Goal: Communication & Community: Participate in discussion

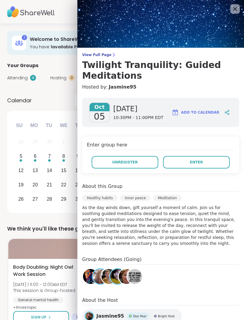
click at [196, 161] on span "Enter" at bounding box center [196, 161] width 13 height 5
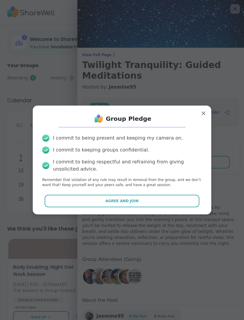
click at [170, 195] on button "Agree and Join" at bounding box center [122, 201] width 155 height 13
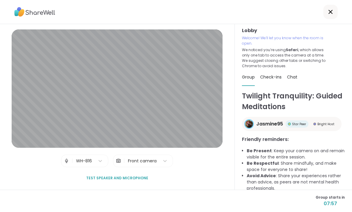
scroll to position [1, 0]
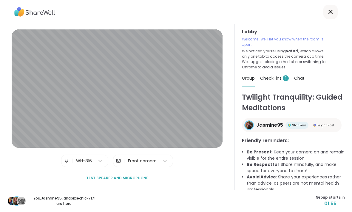
click at [244, 200] on div "You, Jasmine95 , and pixiechick7171 are here. Group starts in 01:55" at bounding box center [176, 201] width 352 height 22
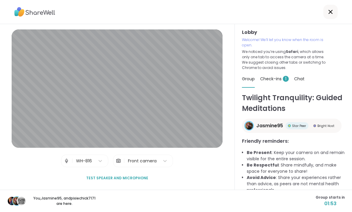
scroll to position [0, 0]
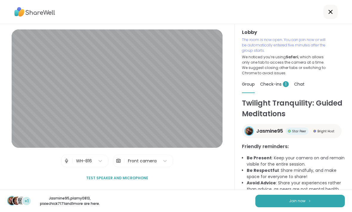
click at [244, 196] on button "Join now" at bounding box center [299, 201] width 89 height 13
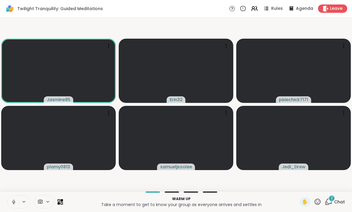
click at [6, 6] on img at bounding box center [10, 9] width 10 height 10
click at [244, 200] on span "Chat" at bounding box center [339, 202] width 11 height 6
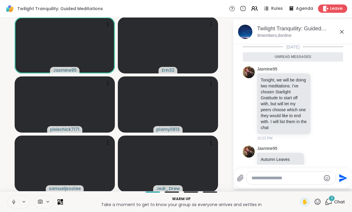
scroll to position [131, 0]
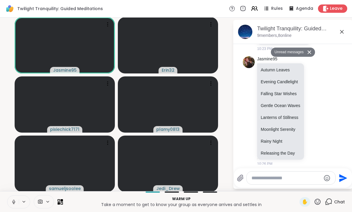
click at [244, 113] on div "Jasmine95 Autumn Leaves Evening Candlelight Falling Star Wishes Gentle Ocean Wa…" at bounding box center [292, 111] width 100 height 115
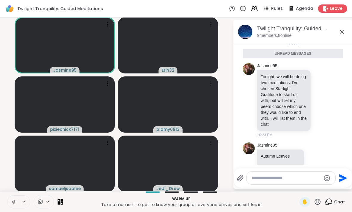
scroll to position [0, 0]
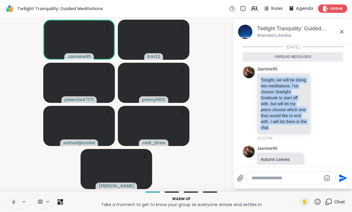
copy p "Tonight, we will be doing two meditations. I've chosen Starlight Gratitude to s…"
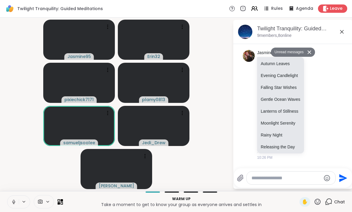
scroll to position [96, 0]
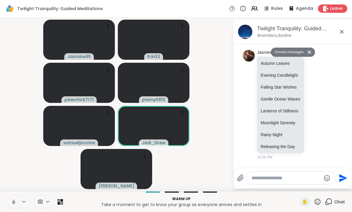
click at [244, 61] on p "Autumn Leaves" at bounding box center [280, 63] width 40 height 6
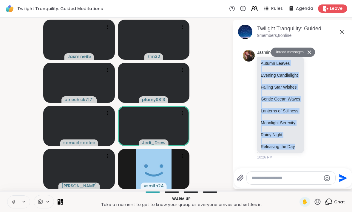
copy div "Autumn Leaves Evening Candlelight Falling Star Wishes Gentle Ocean Waves Lanter…"
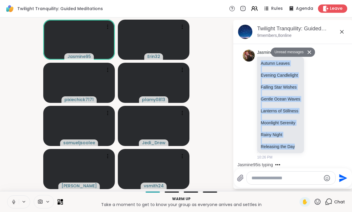
click at [244, 29] on icon at bounding box center [341, 31] width 7 height 7
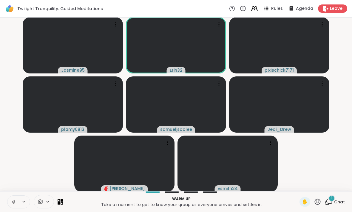
click at [244, 198] on div "1 Chat" at bounding box center [334, 203] width 20 height 10
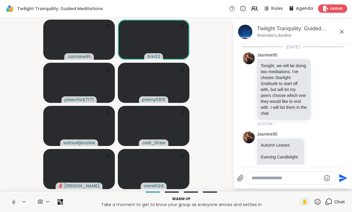
scroll to position [168, 0]
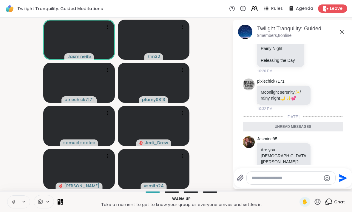
click at [244, 34] on icon at bounding box center [341, 31] width 7 height 7
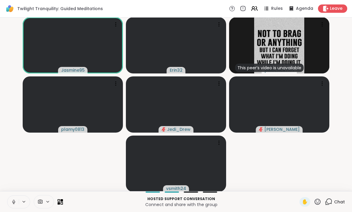
click at [244, 203] on icon at bounding box center [316, 201] width 7 height 7
click at [244, 184] on span "🎉" at bounding box center [339, 186] width 6 height 7
click at [244, 202] on icon at bounding box center [327, 201] width 7 height 7
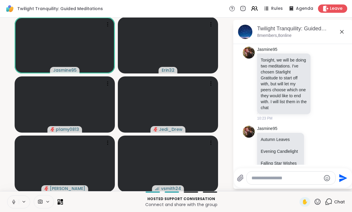
scroll to position [0, 0]
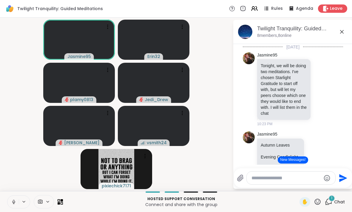
click at [244, 33] on icon at bounding box center [341, 31] width 7 height 7
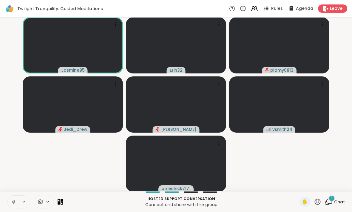
click at [244, 201] on span "Chat" at bounding box center [339, 202] width 11 height 6
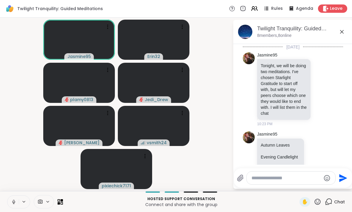
scroll to position [200, 0]
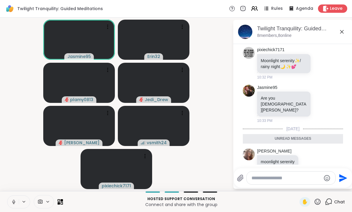
click at [244, 35] on icon at bounding box center [341, 31] width 7 height 7
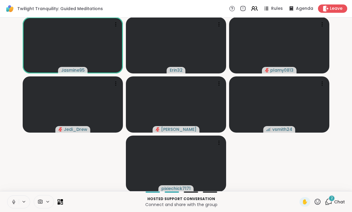
click at [244, 199] on span "Chat" at bounding box center [339, 202] width 11 height 6
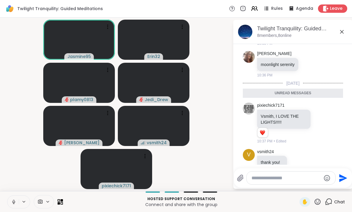
scroll to position [286, 0]
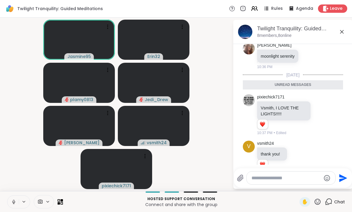
click at [244, 33] on icon at bounding box center [342, 32] width 4 height 4
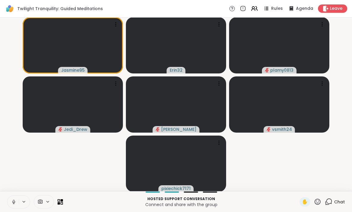
click at [19, 200] on button at bounding box center [24, 202] width 11 height 5
click at [18, 205] on button at bounding box center [12, 202] width 11 height 13
click at [244, 202] on span "Chat" at bounding box center [339, 202] width 11 height 6
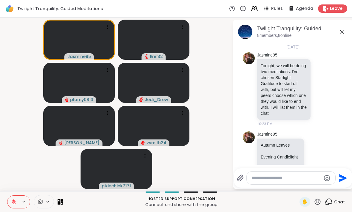
scroll to position [266, 0]
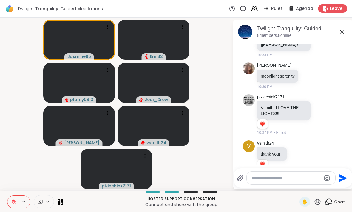
click at [244, 181] on textarea "Type your message" at bounding box center [285, 178] width 69 height 6
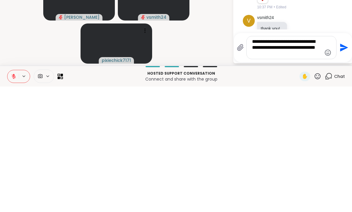
type textarea "**********"
click at [244, 169] on icon "Send" at bounding box center [343, 174] width 10 height 10
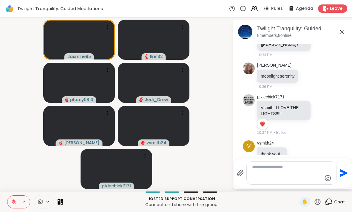
scroll to position [315, 0]
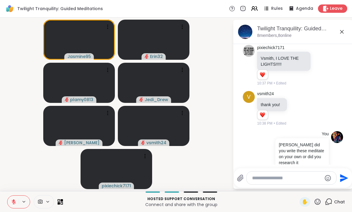
click at [244, 30] on icon at bounding box center [341, 31] width 7 height 7
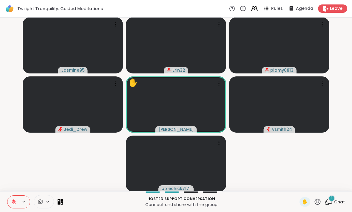
click at [244, 200] on div "1" at bounding box center [331, 198] width 7 height 7
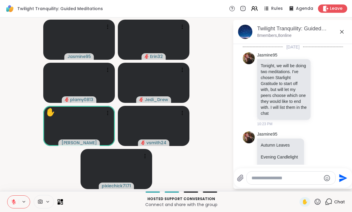
scroll to position [401, 0]
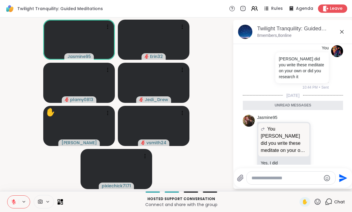
click at [244, 29] on icon at bounding box center [341, 31] width 7 height 7
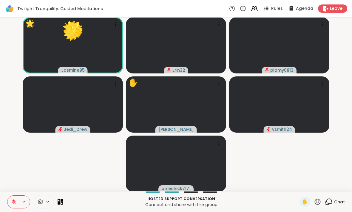
click at [244, 204] on span "Chat" at bounding box center [339, 202] width 11 height 6
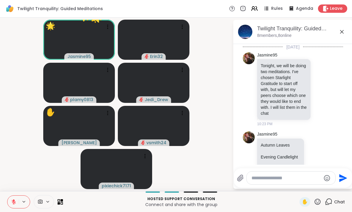
scroll to position [381, 0]
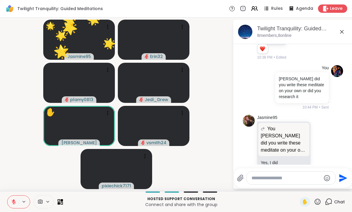
click at [244, 173] on div at bounding box center [290, 178] width 88 height 13
click at [244, 176] on textarea "Type your message" at bounding box center [285, 178] width 69 height 6
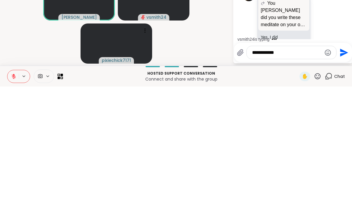
scroll to position [419, 0]
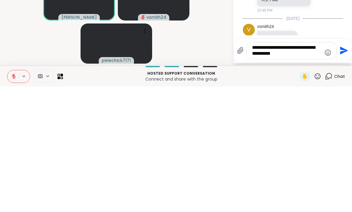
type textarea "**********"
click at [244, 172] on icon "Send" at bounding box center [344, 176] width 8 height 8
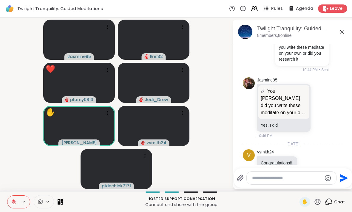
scroll to position [456, 0]
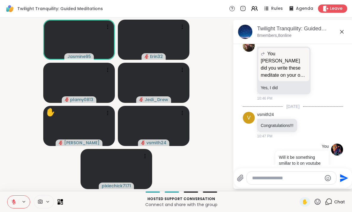
click at [244, 27] on div "Twilight Tranquility: Guided Meditations , [DATE]" at bounding box center [302, 28] width 91 height 7
click at [244, 33] on icon at bounding box center [341, 31] width 7 height 7
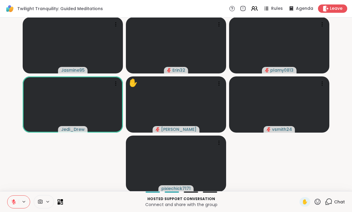
click at [244, 196] on div "Hosted support conversation Connect and share with the group ✋ Chat" at bounding box center [176, 202] width 352 height 21
click at [244, 207] on div "✋" at bounding box center [304, 203] width 11 height 10
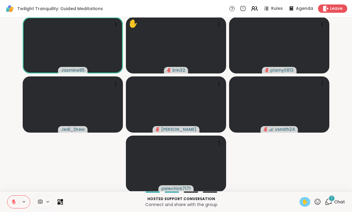
click at [13, 202] on icon at bounding box center [13, 202] width 5 height 5
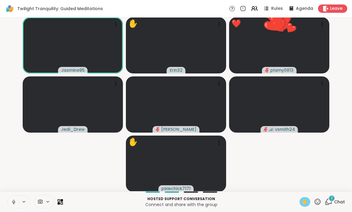
click at [2, 203] on div "Hosted support conversation Connect and share with the group ✋ 2 Chat" at bounding box center [176, 202] width 352 height 21
click at [5, 204] on div "Hosted support conversation Connect and share with the group ✋ 2 Chat" at bounding box center [176, 202] width 352 height 21
click at [19, 196] on div at bounding box center [18, 202] width 23 height 13
click at [18, 199] on button at bounding box center [12, 202] width 11 height 13
click at [15, 199] on button at bounding box center [12, 202] width 11 height 13
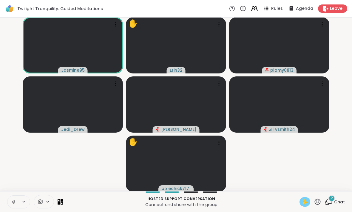
click at [17, 196] on button at bounding box center [12, 202] width 11 height 13
click at [244, 199] on div "2 Chat" at bounding box center [334, 203] width 20 height 10
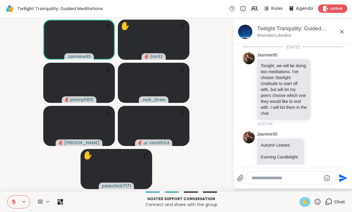
scroll to position [560, 0]
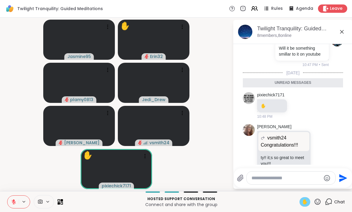
click at [244, 31] on icon at bounding box center [341, 31] width 7 height 7
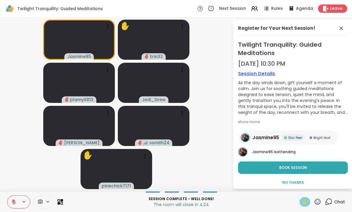
click at [244, 169] on button "Book Session" at bounding box center [293, 168] width 110 height 13
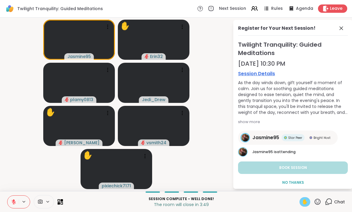
click at [244, 199] on span "✋" at bounding box center [304, 202] width 6 height 7
click at [15, 200] on icon at bounding box center [13, 202] width 5 height 5
click at [244, 181] on button "No Thanks" at bounding box center [293, 183] width 110 height 13
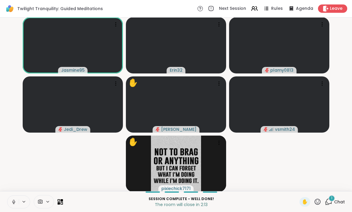
click at [244, 200] on div "1" at bounding box center [331, 198] width 7 height 7
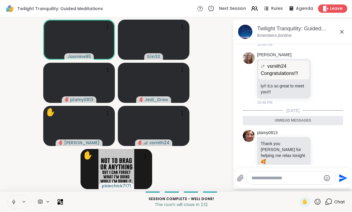
scroll to position [635, 0]
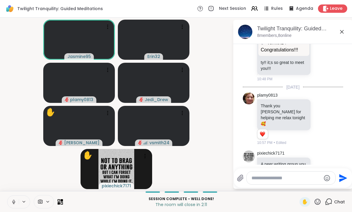
click at [244, 31] on icon at bounding box center [341, 31] width 7 height 7
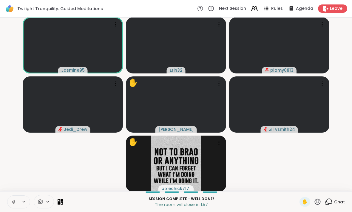
click at [244, 11] on span "Leave" at bounding box center [335, 9] width 13 height 6
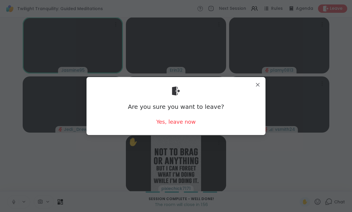
click at [193, 121] on div "Yes, leave now" at bounding box center [175, 121] width 39 height 7
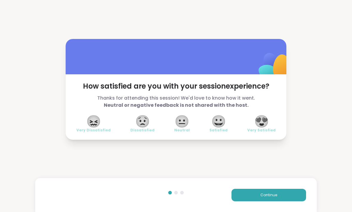
click at [244, 122] on span "😍" at bounding box center [261, 121] width 15 height 11
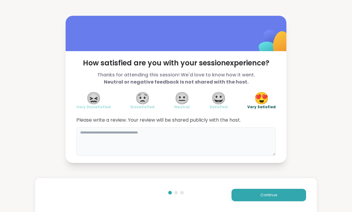
click at [237, 139] on textarea at bounding box center [175, 142] width 199 height 29
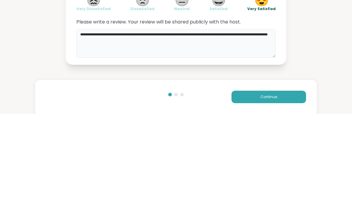
type textarea "**********"
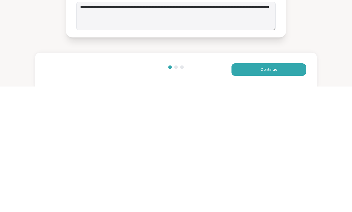
click at [244, 193] on span "Continue" at bounding box center [268, 195] width 17 height 5
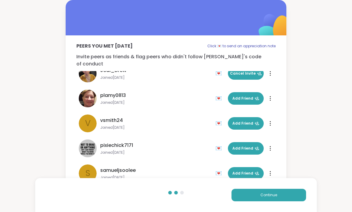
scroll to position [15, 0]
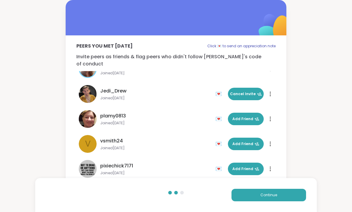
click at [244, 88] on button "Cancel Invite" at bounding box center [246, 94] width 36 height 13
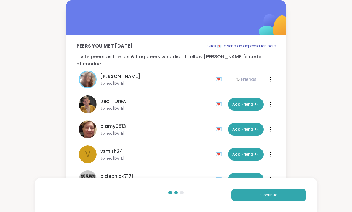
scroll to position [4, 0]
click at [243, 126] on button "Add Friend" at bounding box center [246, 130] width 36 height 13
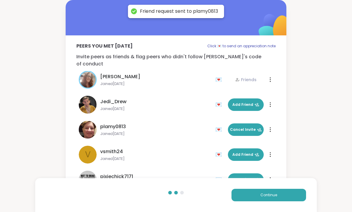
click at [244, 149] on button "Add Friend" at bounding box center [246, 155] width 36 height 13
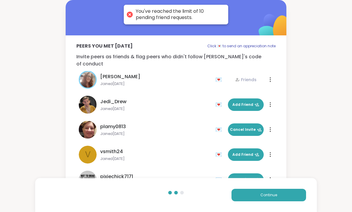
click at [244, 195] on span "Continue" at bounding box center [268, 195] width 17 height 5
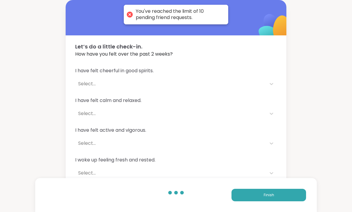
click at [244, 76] on div "I have felt cheerful in good spirits. Select... I have felt calm and relaxed. S…" at bounding box center [176, 138] width 220 height 156
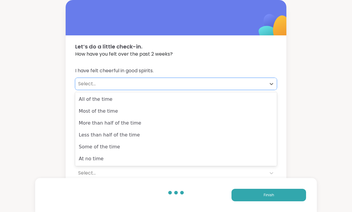
click at [244, 101] on div "All of the time" at bounding box center [175, 100] width 201 height 12
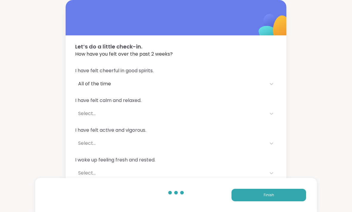
click at [244, 117] on div "I have felt cheerful in good spirits. All of the time I have felt calm and rela…" at bounding box center [176, 138] width 220 height 156
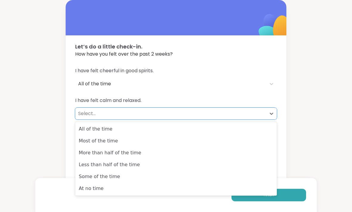
click at [244, 144] on div "Most of the time" at bounding box center [175, 141] width 201 height 12
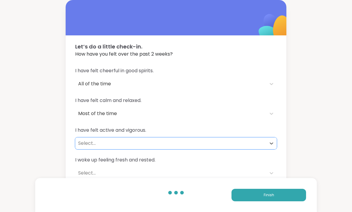
click at [244, 105] on div "I have felt calm and relaxed. Most of the time" at bounding box center [175, 108] width 201 height 23
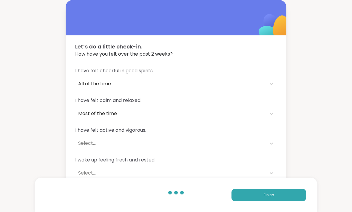
click at [244, 137] on div "I have felt active and vigorous. Select..." at bounding box center [175, 138] width 201 height 23
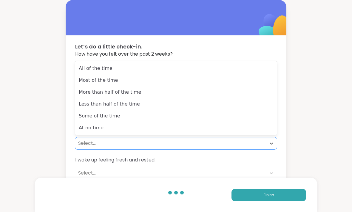
click at [244, 94] on div "More than half of the time" at bounding box center [175, 92] width 201 height 12
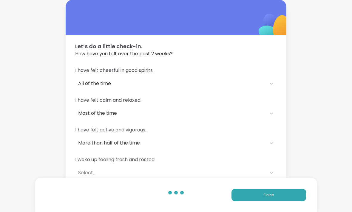
scroll to position [18, 0]
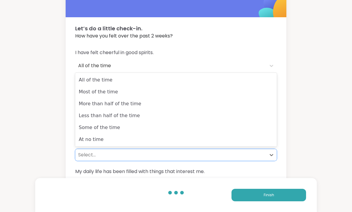
click at [244, 113] on div "Less than half of the time" at bounding box center [175, 116] width 201 height 12
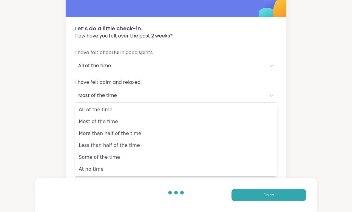
click at [244, 110] on div "All of the time" at bounding box center [175, 110] width 201 height 12
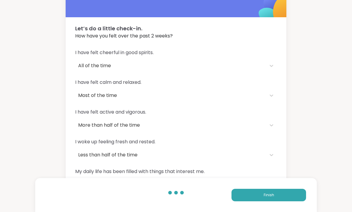
click at [244, 202] on button "Finish" at bounding box center [268, 195] width 74 height 13
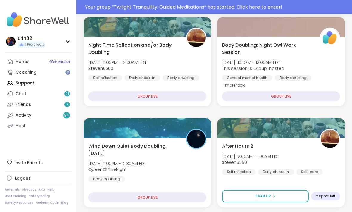
scroll to position [113, 0]
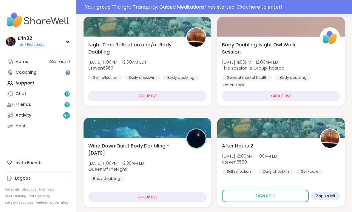
click at [54, 62] on span "4 Scheduled" at bounding box center [59, 62] width 21 height 5
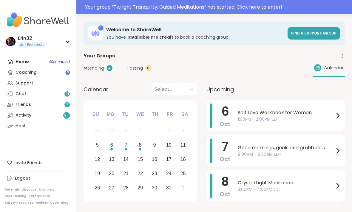
click at [23, 78] on link "Support" at bounding box center [38, 83] width 66 height 11
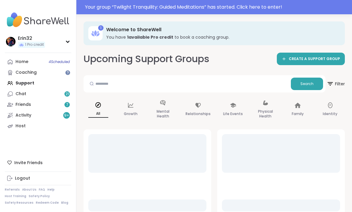
click at [23, 71] on div "Coaching" at bounding box center [25, 73] width 21 height 6
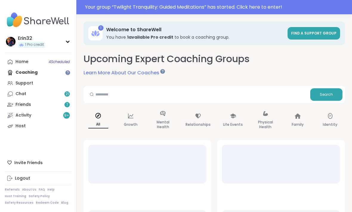
click at [18, 61] on div "Home 4 Scheduled" at bounding box center [21, 62] width 13 height 6
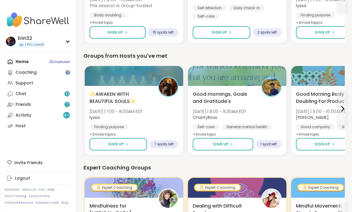
scroll to position [259, 0]
click at [243, 145] on button "Sign Up" at bounding box center [222, 144] width 60 height 13
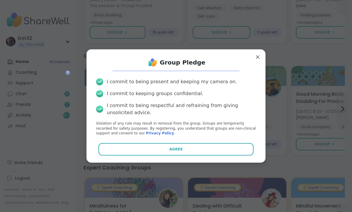
click at [234, 156] on button "Agree" at bounding box center [175, 149] width 155 height 13
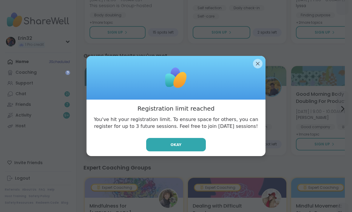
scroll to position [0, 0]
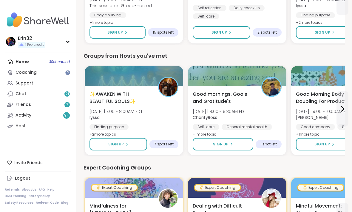
click at [244, 68] on div at bounding box center [237, 76] width 98 height 20
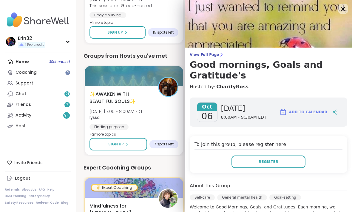
click at [168, 100] on div "✨AWAKEN WITH BEAUTIFUL SOULS✨ [DATE] | 7:00 - 8:00AM EDT lyssa Finding purpose …" at bounding box center [133, 119] width 89 height 56
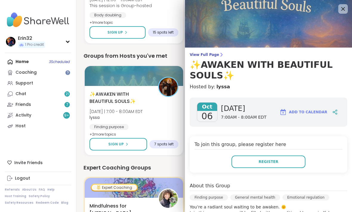
click at [173, 115] on div "✨AWAKEN WITH BEAUTIFUL SOULS✨ [DATE] | 7:00 - 8:00AM EDT lyssa Finding purpose …" at bounding box center [133, 119] width 89 height 56
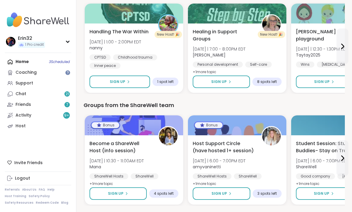
scroll to position [770, 0]
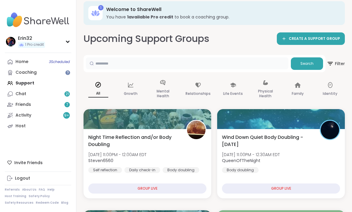
click at [234, 67] on input "text" at bounding box center [187, 63] width 202 height 12
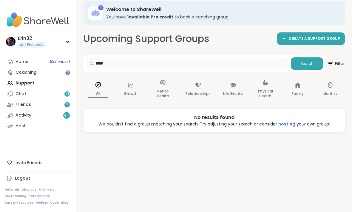
type input "*****"
click at [33, 63] on link "Home 3 Scheduled" at bounding box center [38, 62] width 66 height 11
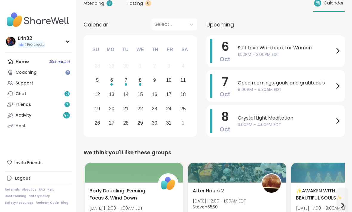
scroll to position [51, 0]
click at [23, 85] on div "Support" at bounding box center [24, 83] width 18 height 6
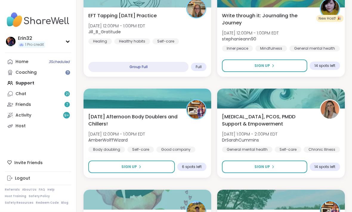
scroll to position [938, 0]
click at [244, 65] on div "Sign Up" at bounding box center [264, 65] width 20 height 5
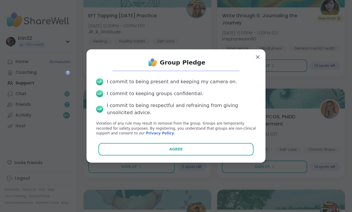
click at [234, 154] on button "Agree" at bounding box center [175, 149] width 155 height 13
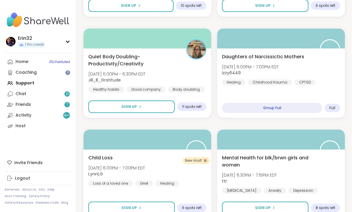
scroll to position [1719, 0]
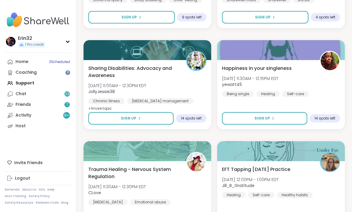
scroll to position [3542, 0]
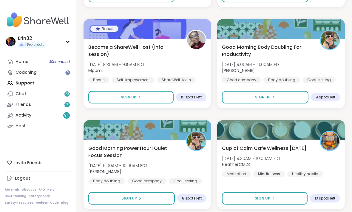
scroll to position [5366, 0]
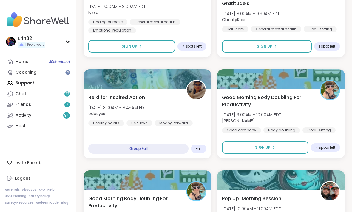
scroll to position [0, 0]
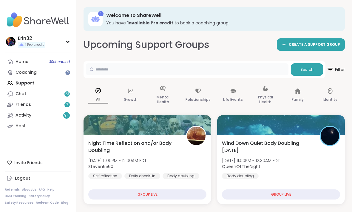
click at [189, 67] on input "text" at bounding box center [187, 69] width 202 height 12
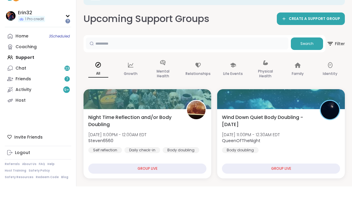
click at [172, 63] on input "text" at bounding box center [187, 69] width 202 height 12
click at [153, 63] on input "text" at bounding box center [187, 69] width 202 height 12
paste input "*********"
type input "*********"
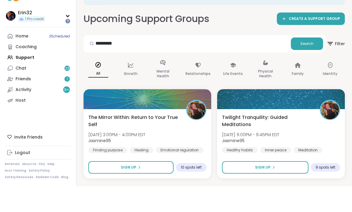
click at [244, 63] on button "Search" at bounding box center [306, 69] width 32 height 13
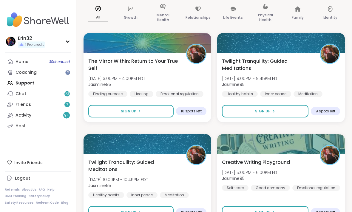
scroll to position [82, 0]
click at [178, 81] on div "The Mirror Within: Return to Your True Self [DATE] 3:00PM - 4:00PM EDT Jasmine9…" at bounding box center [147, 77] width 118 height 39
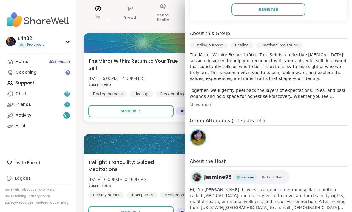
scroll to position [152, 0]
click at [244, 47] on div "Emotional regulation" at bounding box center [278, 46] width 47 height 6
click at [244, 46] on div "Emotional regulation" at bounding box center [278, 46] width 47 height 6
click at [244, 46] on div "Healing" at bounding box center [241, 46] width 23 height 6
click at [218, 44] on div "Finding purpose" at bounding box center [208, 46] width 38 height 6
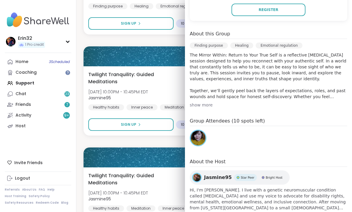
scroll to position [171, 0]
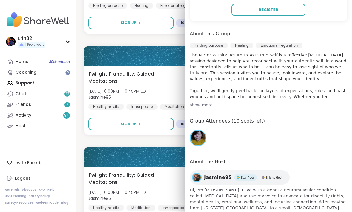
click at [170, 74] on span "Twilight Tranquility: Guided Meditations" at bounding box center [133, 78] width 91 height 14
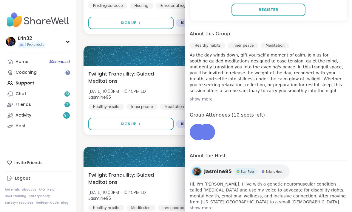
scroll to position [146, 0]
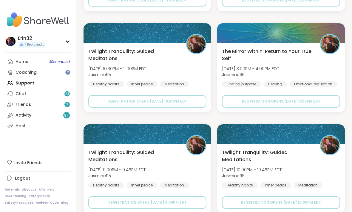
scroll to position [1719, 0]
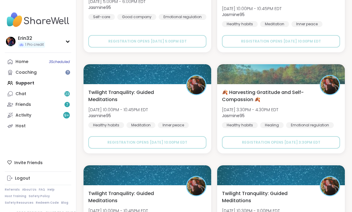
scroll to position [1975, 0]
click at [244, 79] on div at bounding box center [281, 74] width 128 height 20
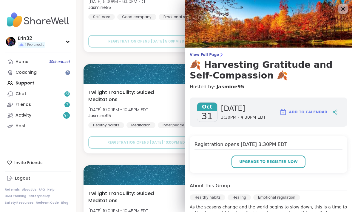
scroll to position [0, 0]
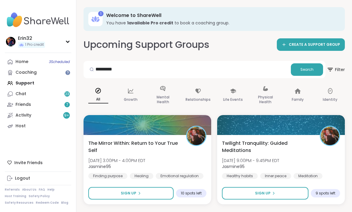
click at [9, 58] on link "Home 3 Scheduled" at bounding box center [38, 62] width 66 height 11
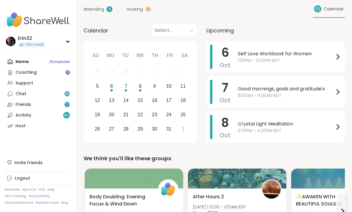
scroll to position [45, 0]
